Goal: Task Accomplishment & Management: Manage account settings

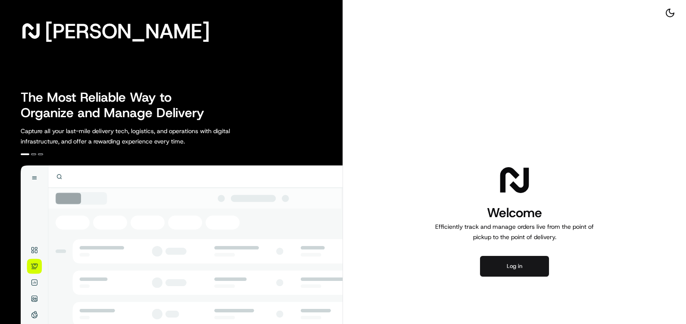
click at [495, 270] on button "Log in" at bounding box center [514, 266] width 69 height 21
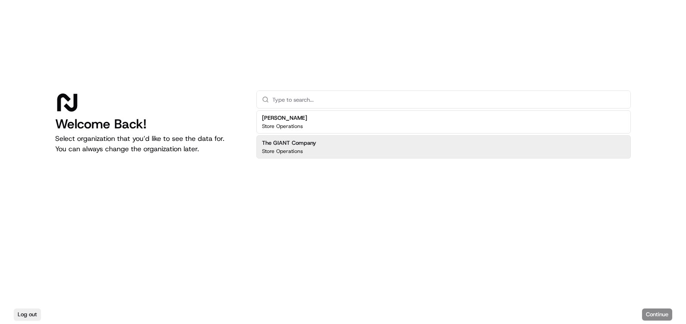
click at [293, 135] on div "[PERSON_NAME] Store Operations The GIANT Company Store Operations" at bounding box center [444, 134] width 375 height 48
click at [293, 140] on h2 "The GIANT Company" at bounding box center [289, 143] width 54 height 8
click at [647, 310] on button "Continue" at bounding box center [657, 315] width 30 height 12
